Goal: Transaction & Acquisition: Purchase product/service

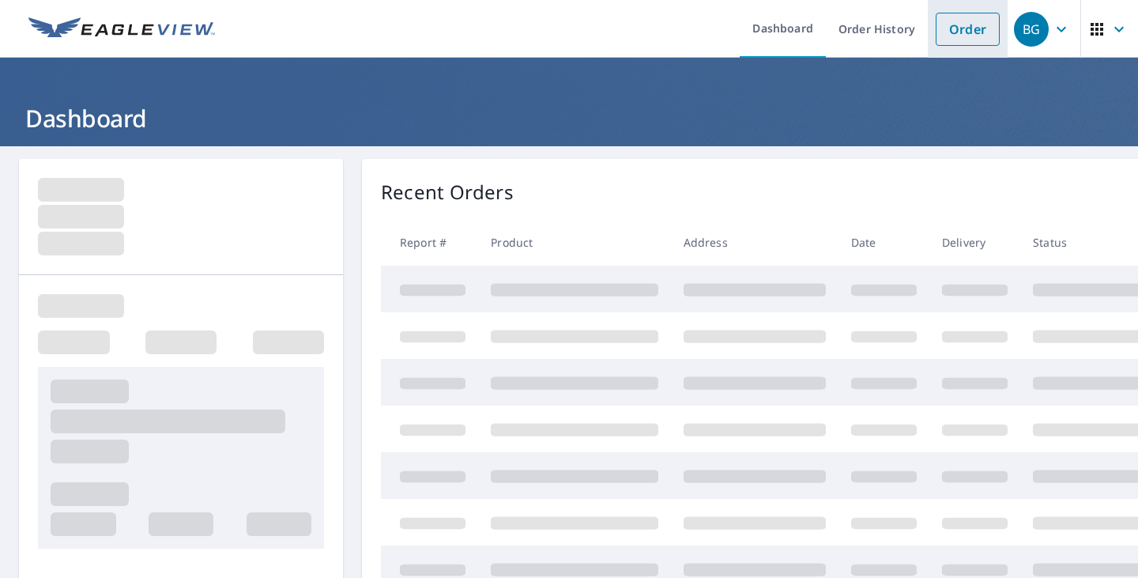
click at [958, 21] on link "Order" at bounding box center [968, 29] width 64 height 33
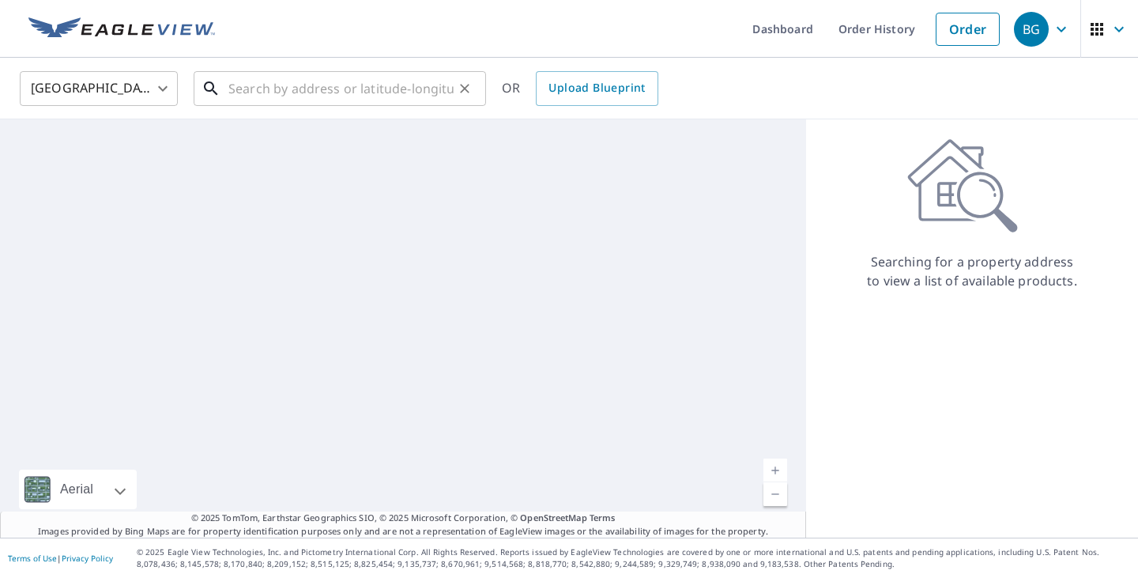
click at [332, 77] on input "text" at bounding box center [340, 88] width 225 height 44
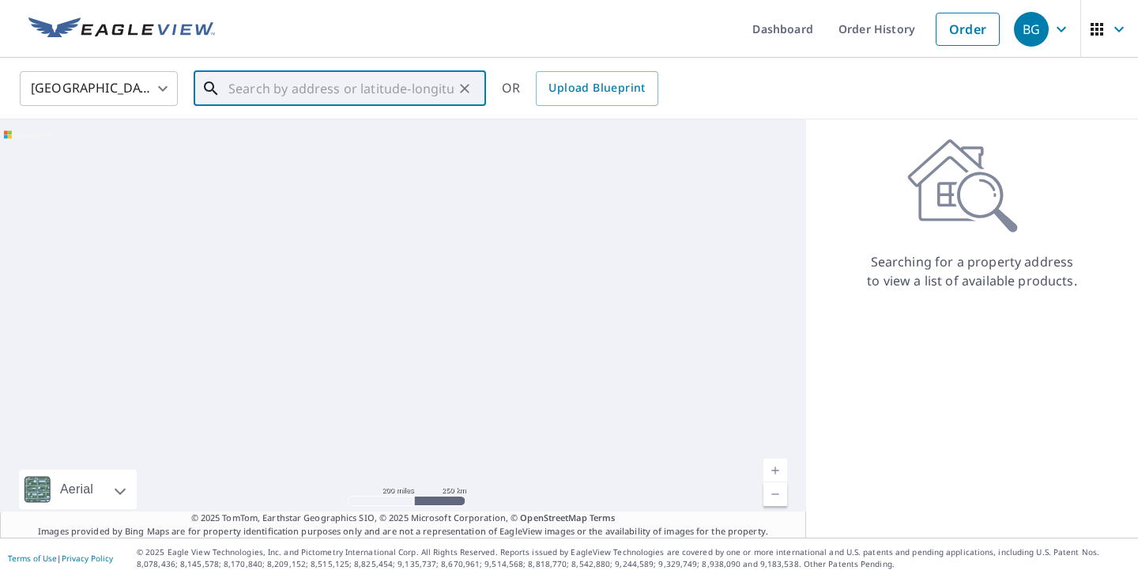
paste input "[STREET_ADDRESS][PERSON_NAME]"
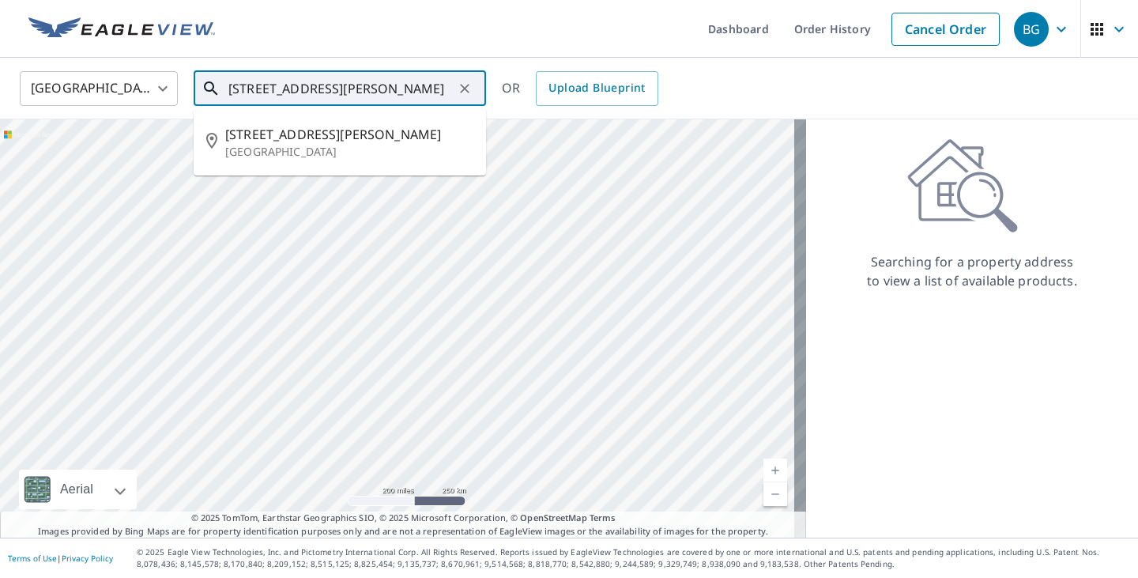
click at [326, 142] on span "[STREET_ADDRESS][PERSON_NAME]" at bounding box center [349, 134] width 248 height 19
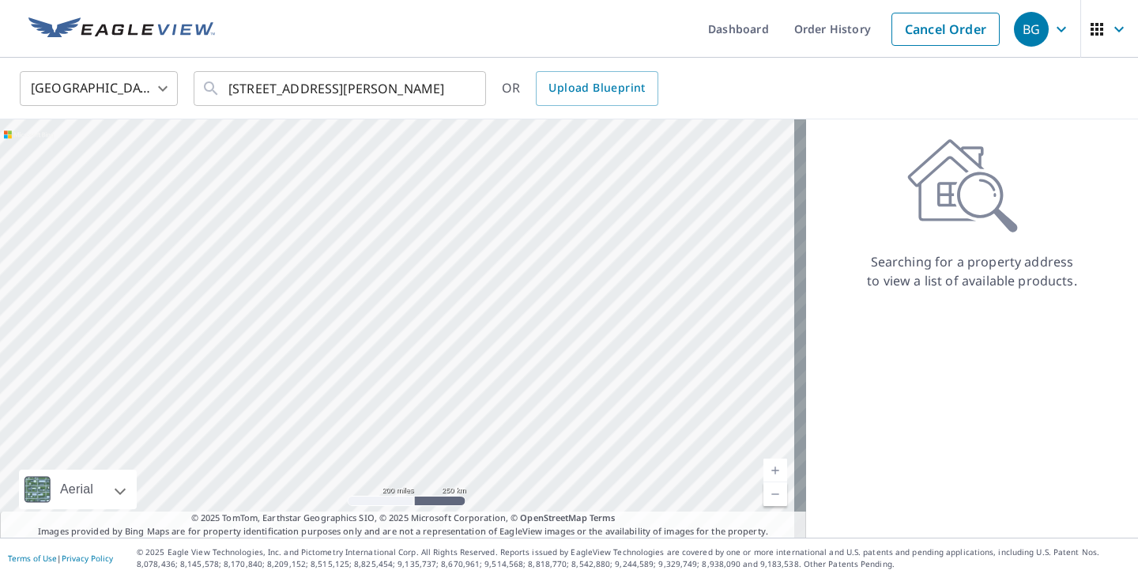
type input "[STREET_ADDRESS][PERSON_NAME]"
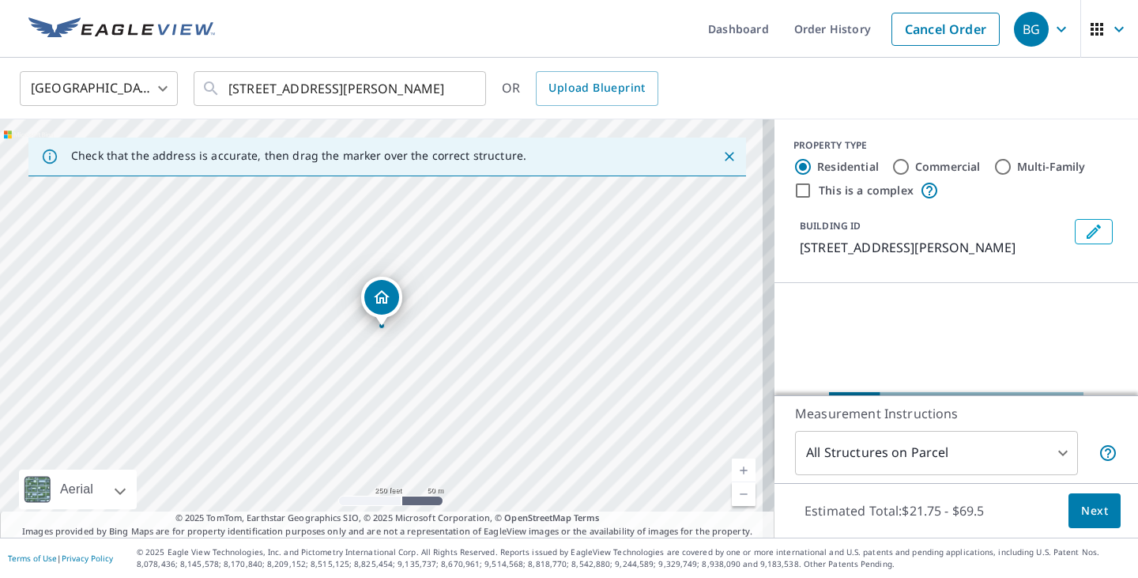
click at [1079, 530] on div "Estimated Total: $21.75 - $69.5 Next" at bounding box center [956, 510] width 364 height 55
click at [1081, 517] on span "Next" at bounding box center [1094, 511] width 27 height 20
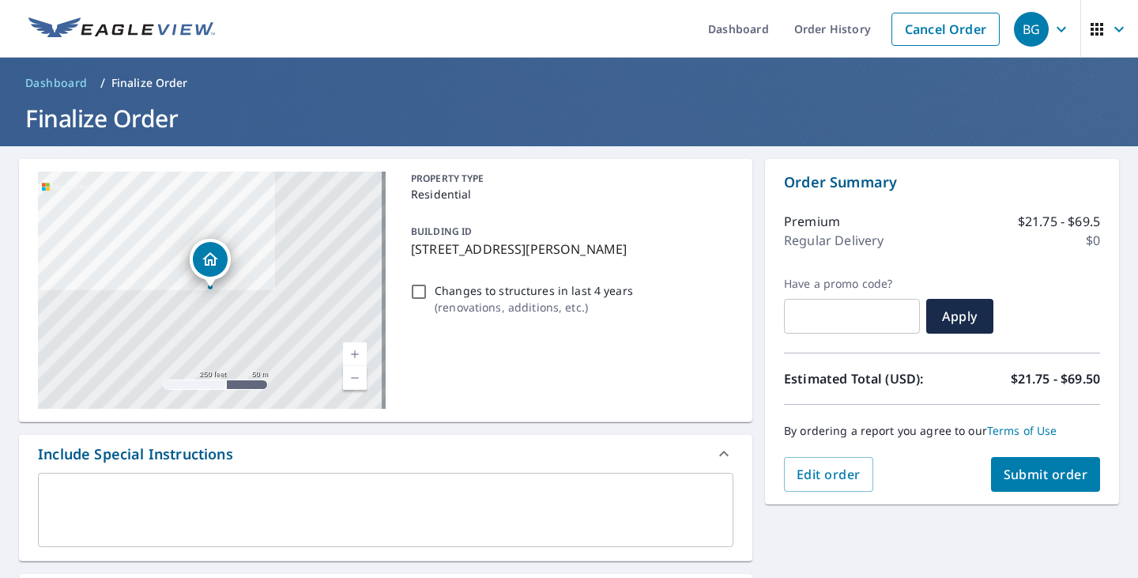
click at [1076, 478] on button "Submit order" at bounding box center [1046, 474] width 110 height 35
